Goal: Find specific fact: Find specific fact

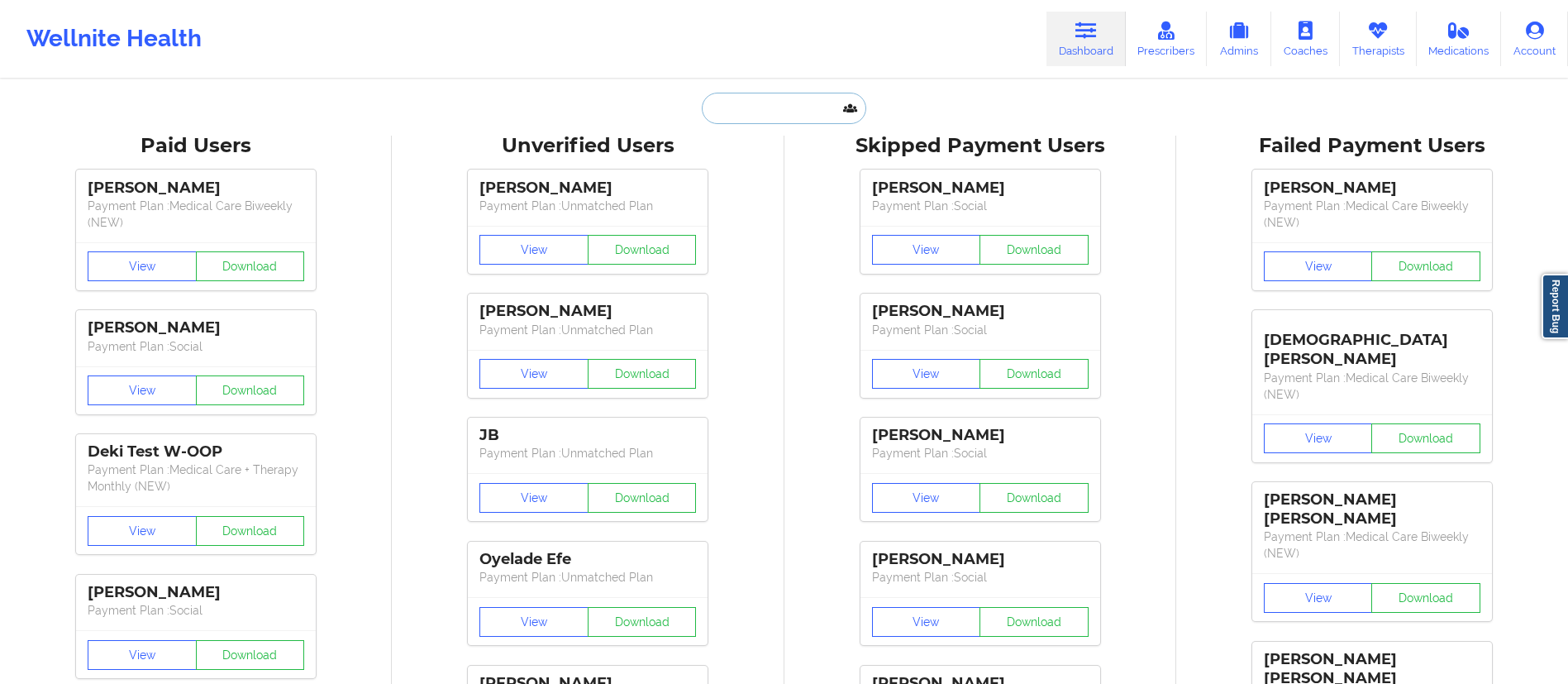
drag, startPoint x: 0, startPoint y: 0, endPoint x: 762, endPoint y: 109, distance: 769.8
click at [762, 109] on input "text" at bounding box center [783, 108] width 164 height 31
paste input "[EMAIL_ADDRESS][DOMAIN_NAME]"
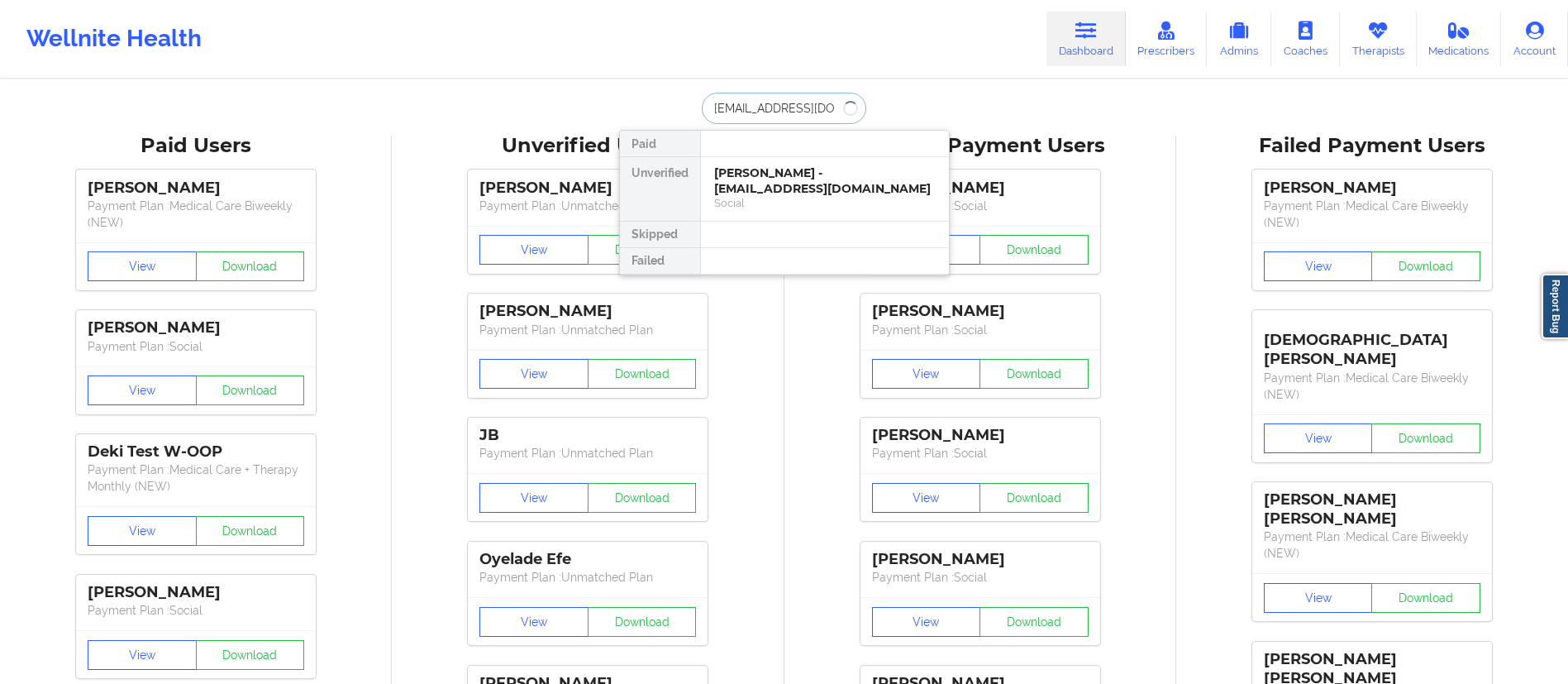
type input "[EMAIL_ADDRESS][DOMAIN_NAME]"
click at [780, 196] on div "Social" at bounding box center [825, 203] width 221 height 14
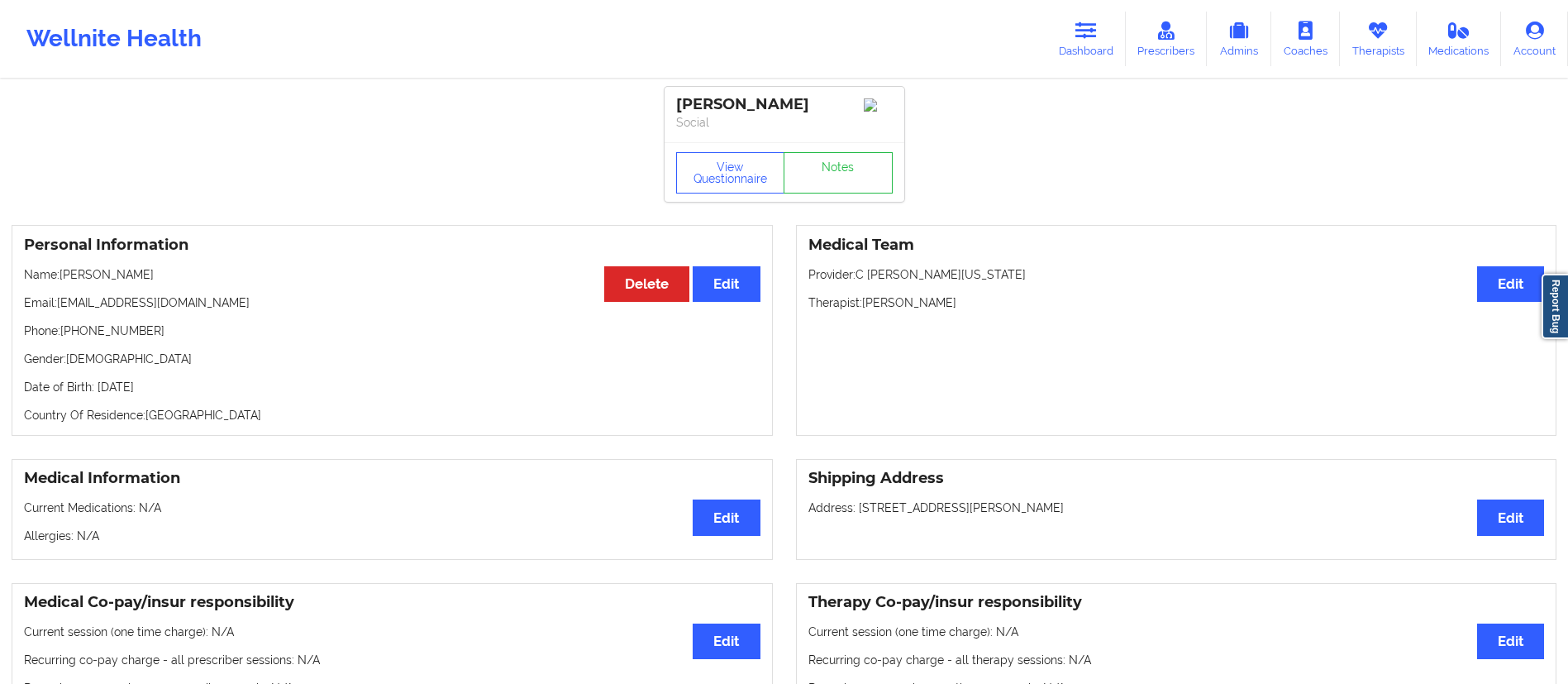
drag, startPoint x: 1079, startPoint y: 49, endPoint x: 980, endPoint y: 75, distance: 102.4
click at [1079, 46] on link "Dashboard" at bounding box center [1086, 39] width 79 height 55
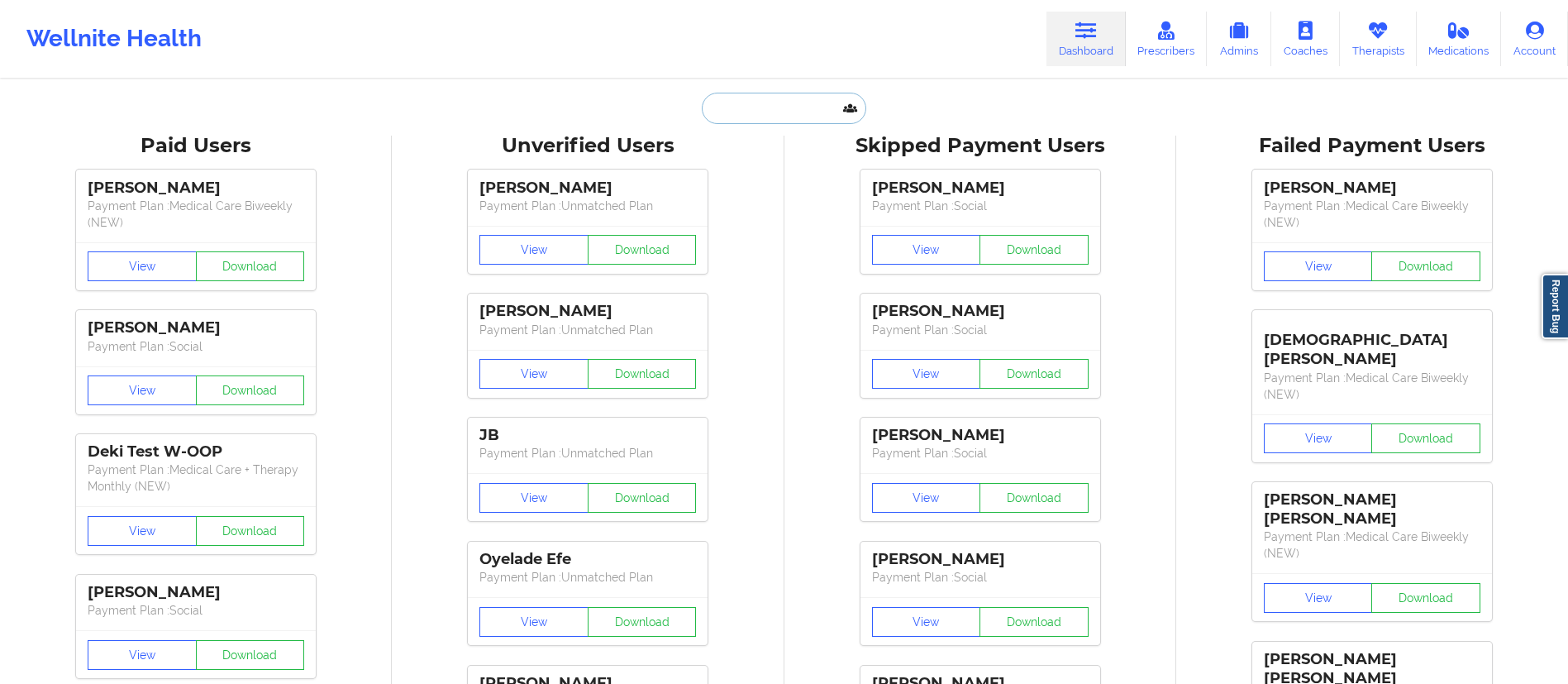
click at [744, 119] on input "text" at bounding box center [783, 108] width 164 height 31
paste input "[PERSON_NAME]"
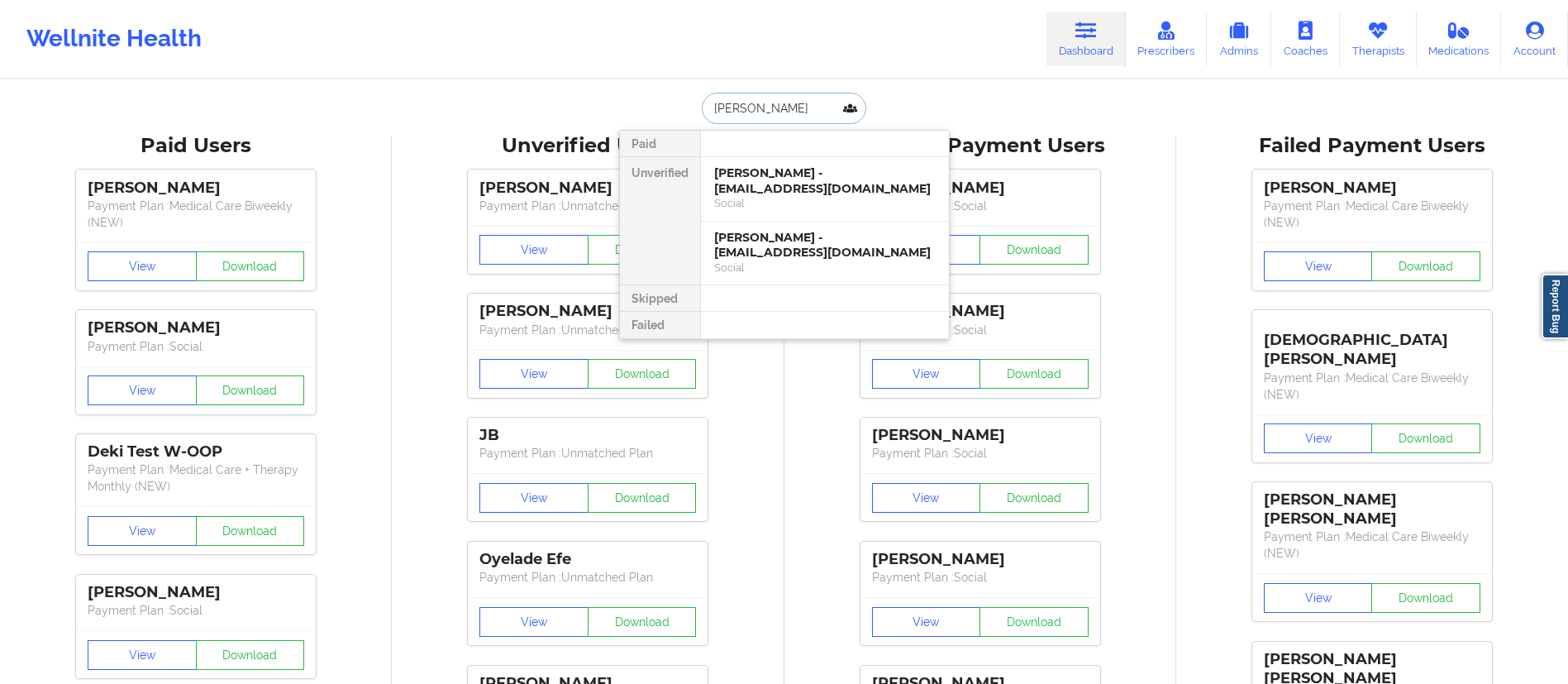
type input "[PERSON_NAME]"
click at [850, 187] on div "[PERSON_NAME] - [EMAIL_ADDRESS][DOMAIN_NAME]" at bounding box center [825, 180] width 221 height 30
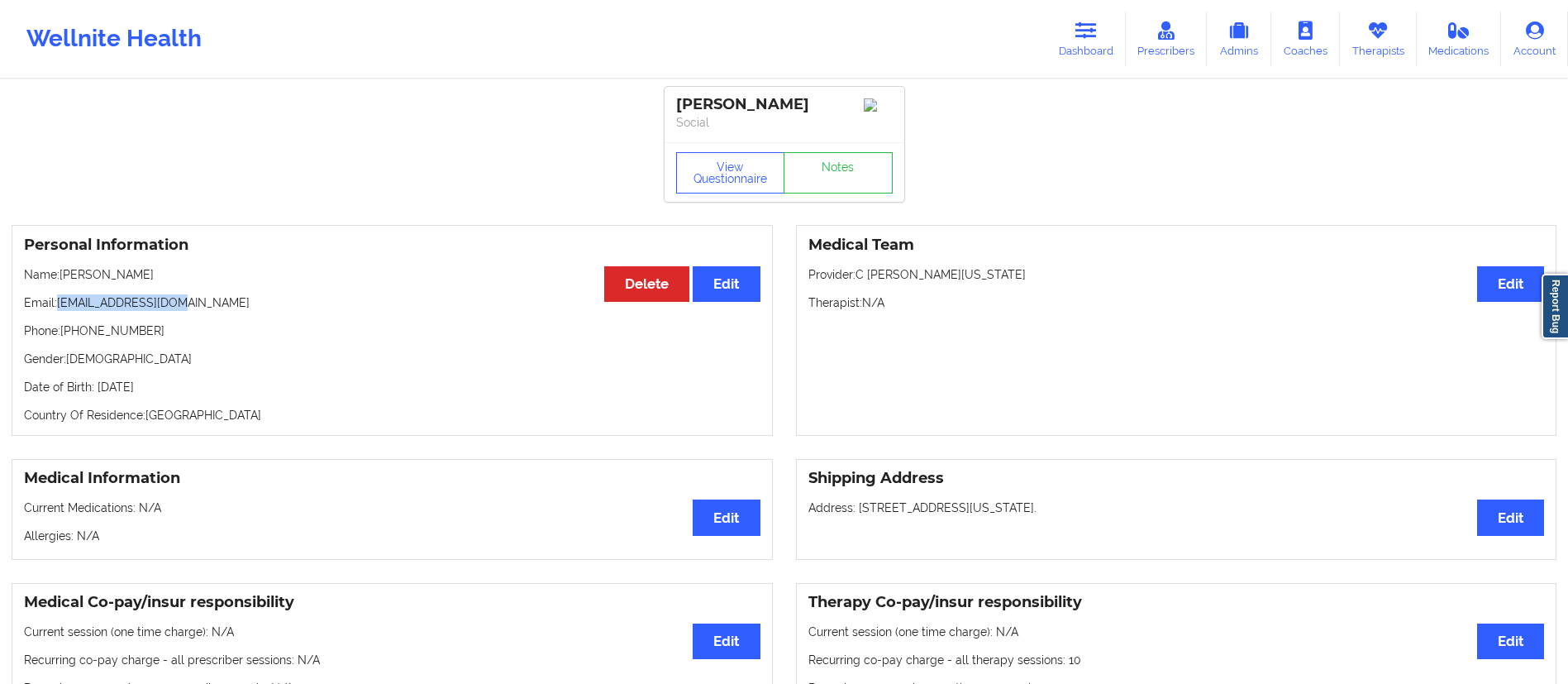
drag, startPoint x: 61, startPoint y: 304, endPoint x: 306, endPoint y: 292, distance: 245.3
click at [306, 292] on div "Personal Information Edit Delete Name: [PERSON_NAME] Email: [EMAIL_ADDRESS][DOM…" at bounding box center [392, 329] width 761 height 211
copy p "[EMAIL_ADDRESS][DOMAIN_NAME]"
